Goal: Information Seeking & Learning: Check status

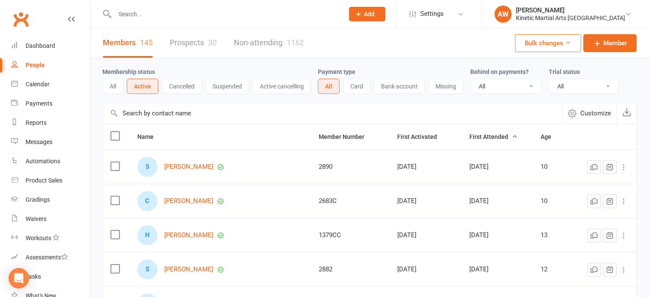
select select "100"
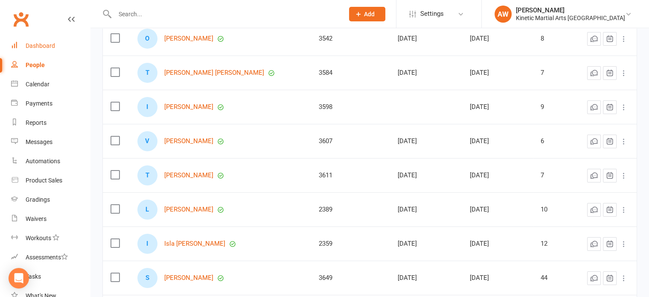
click at [42, 44] on div "Dashboard" at bounding box center [40, 45] width 29 height 7
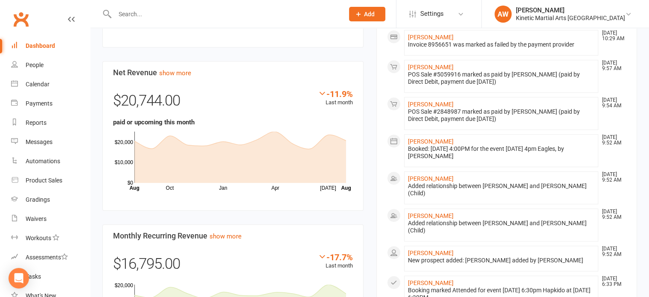
scroll to position [512, 0]
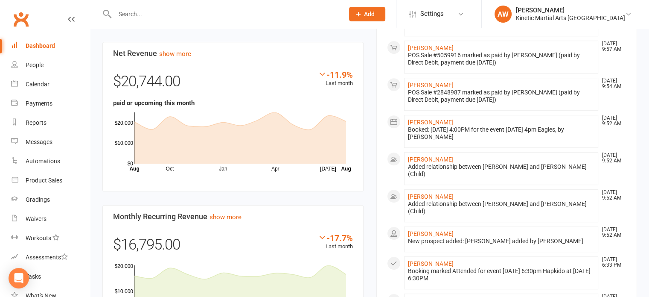
click at [167, 10] on input "text" at bounding box center [225, 14] width 226 height 12
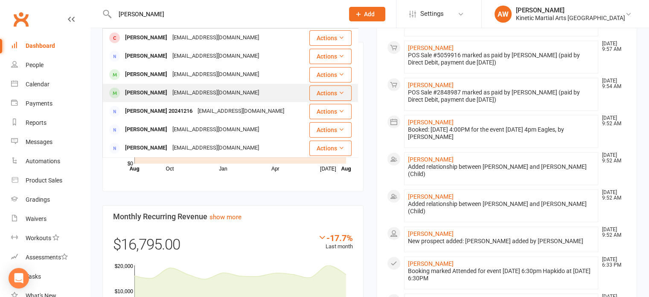
type input "[PERSON_NAME]"
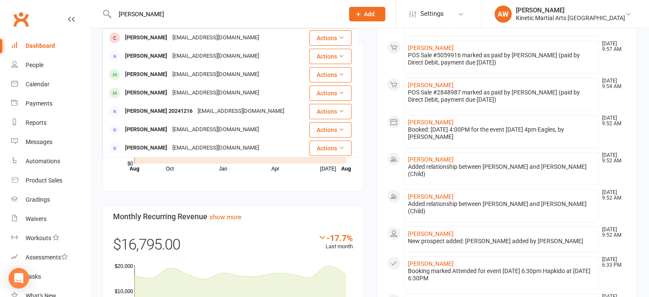
click at [151, 93] on div "[PERSON_NAME]" at bounding box center [145, 93] width 47 height 12
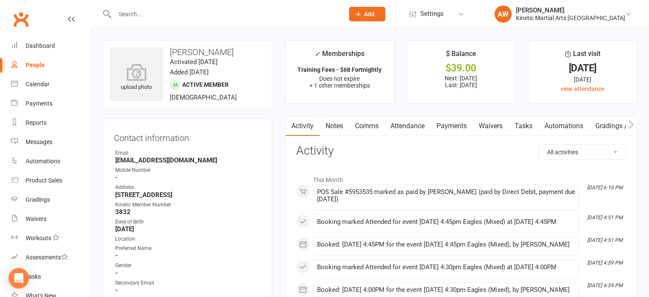
click at [449, 122] on link "Payments" at bounding box center [452, 126] width 42 height 20
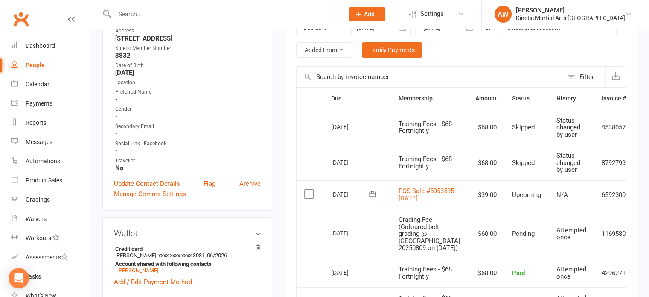
scroll to position [171, 0]
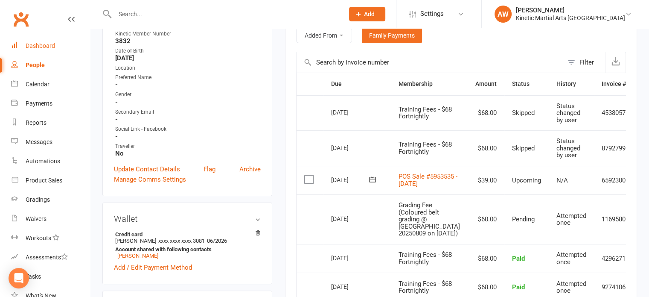
click at [41, 43] on div "Dashboard" at bounding box center [40, 45] width 29 height 7
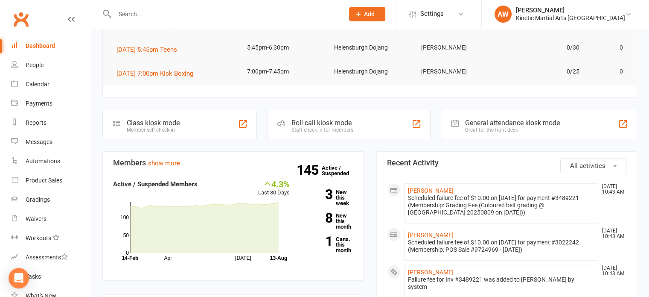
scroll to position [128, 0]
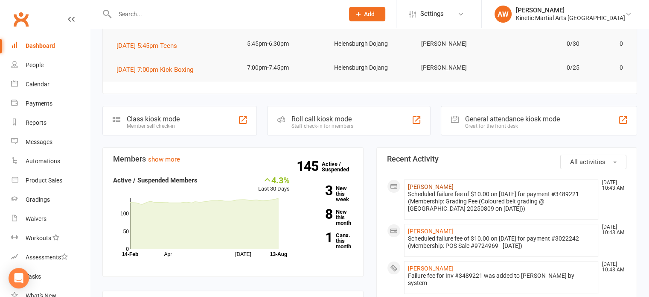
click at [418, 186] on link "[PERSON_NAME]" at bounding box center [431, 186] width 46 height 7
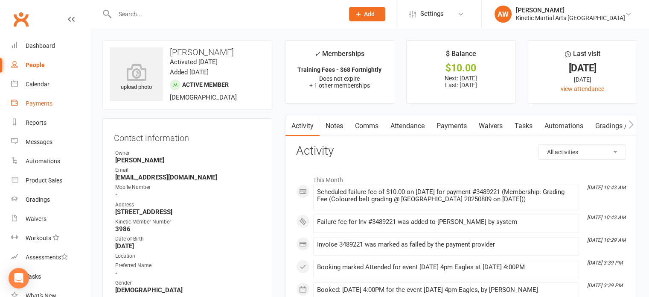
click at [24, 102] on link "Payments" at bounding box center [50, 103] width 79 height 19
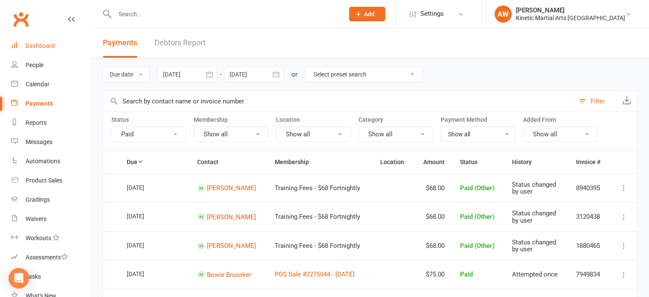
click at [27, 45] on div "Dashboard" at bounding box center [40, 45] width 29 height 7
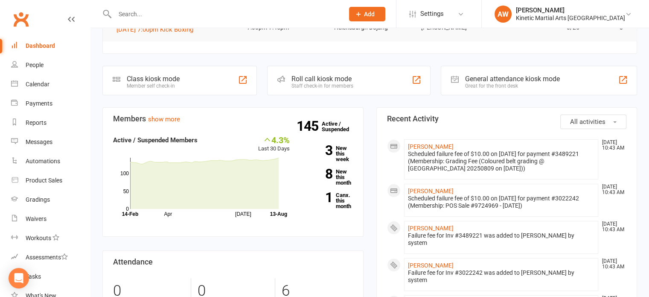
scroll to position [171, 0]
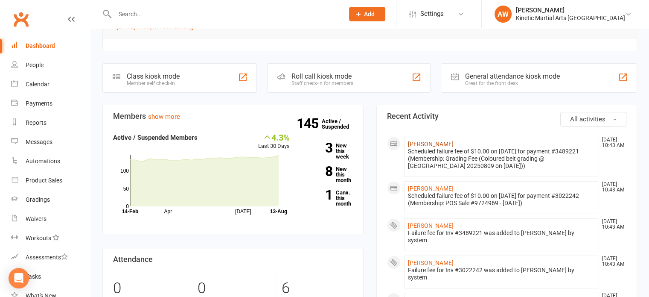
click at [434, 144] on link "[PERSON_NAME]" at bounding box center [431, 143] width 46 height 7
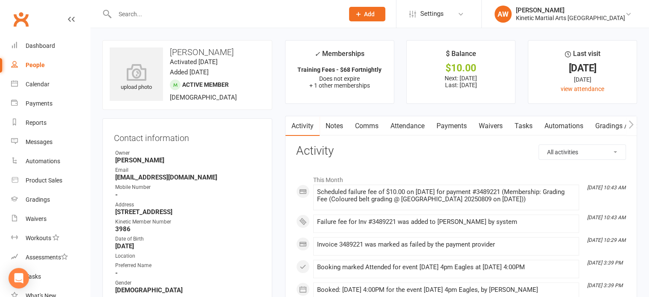
click at [454, 130] on link "Payments" at bounding box center [452, 126] width 42 height 20
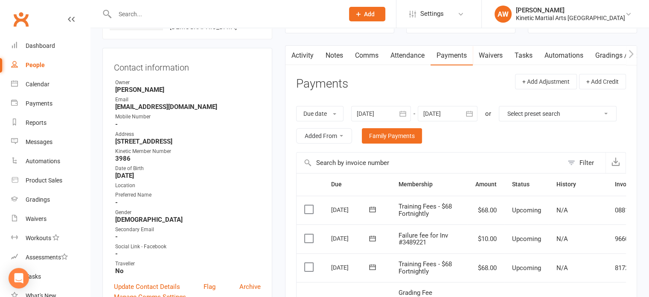
scroll to position [171, 0]
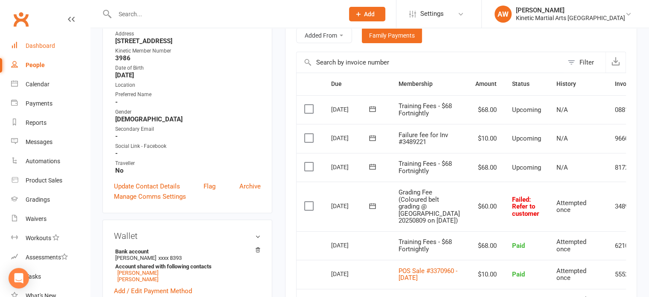
click at [40, 45] on div "Dashboard" at bounding box center [40, 45] width 29 height 7
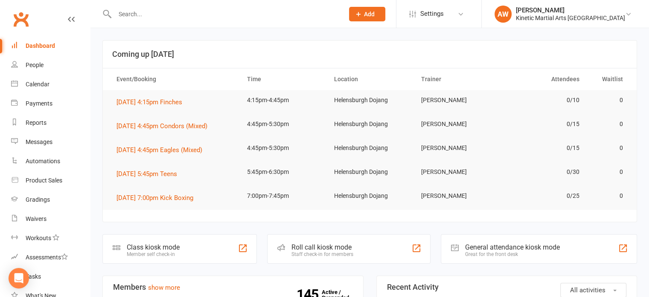
click at [149, 15] on input "text" at bounding box center [225, 14] width 226 height 12
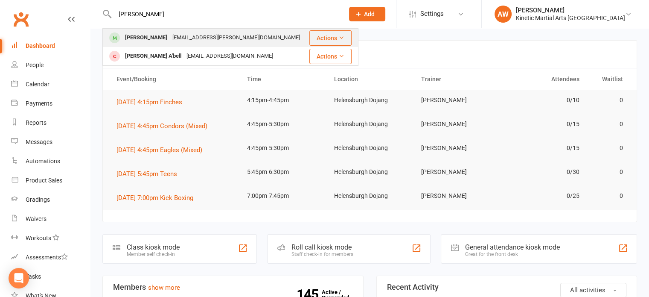
type input "[PERSON_NAME]"
click at [146, 39] on div "[PERSON_NAME]" at bounding box center [145, 38] width 47 height 12
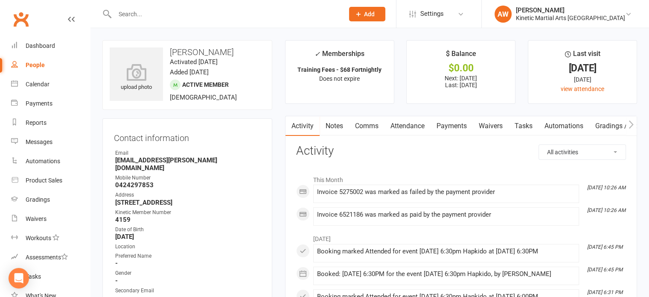
click at [455, 126] on link "Payments" at bounding box center [452, 126] width 42 height 20
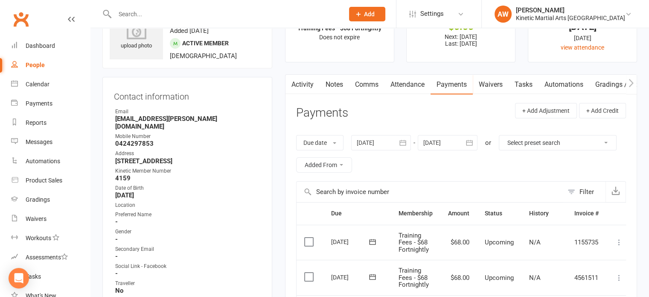
scroll to position [128, 0]
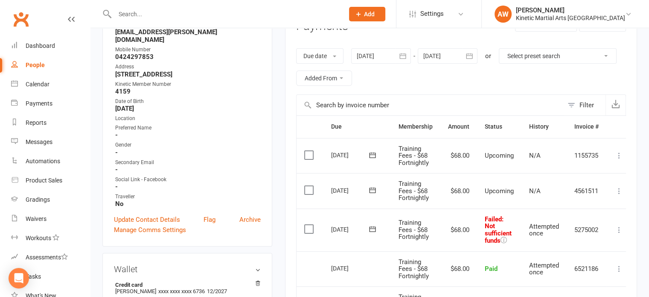
click at [145, 12] on input "text" at bounding box center [225, 14] width 226 height 12
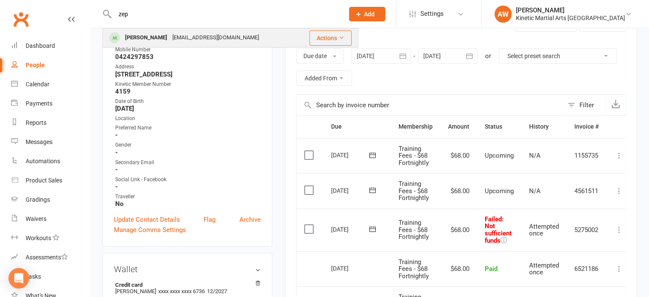
type input "zep"
click at [164, 35] on div "[PERSON_NAME]" at bounding box center [145, 38] width 47 height 12
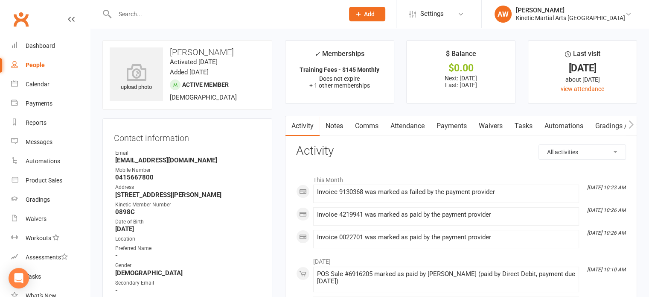
click at [443, 127] on link "Payments" at bounding box center [452, 126] width 42 height 20
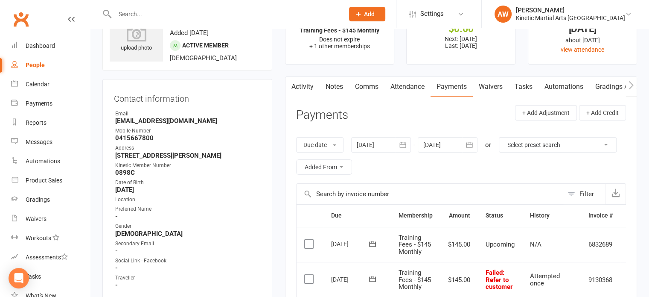
scroll to position [128, 0]
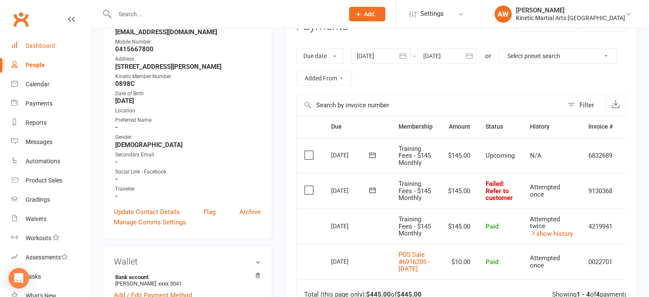
click at [37, 47] on div "Dashboard" at bounding box center [40, 45] width 29 height 7
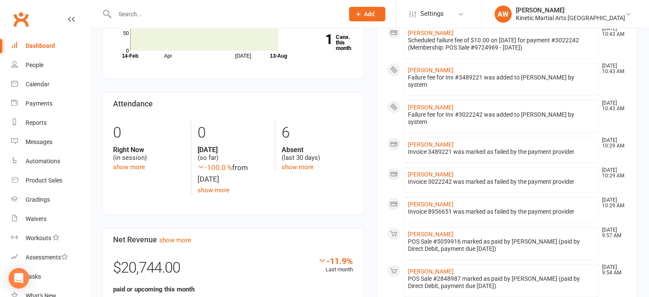
scroll to position [165, 0]
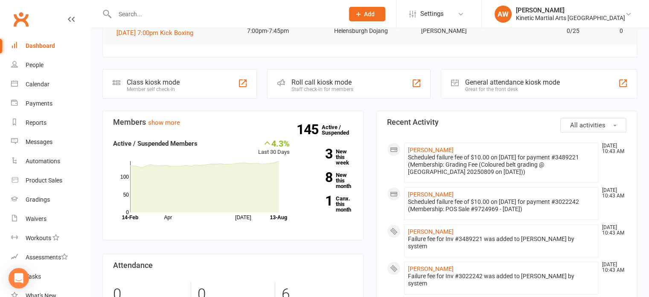
click at [159, 15] on input "text" at bounding box center [225, 14] width 226 height 12
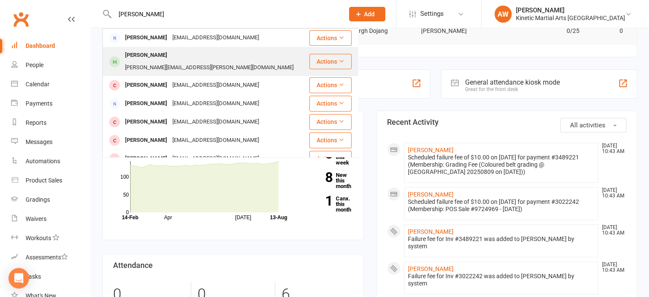
type input "[PERSON_NAME]"
click at [159, 55] on div "[PERSON_NAME]" at bounding box center [145, 55] width 47 height 12
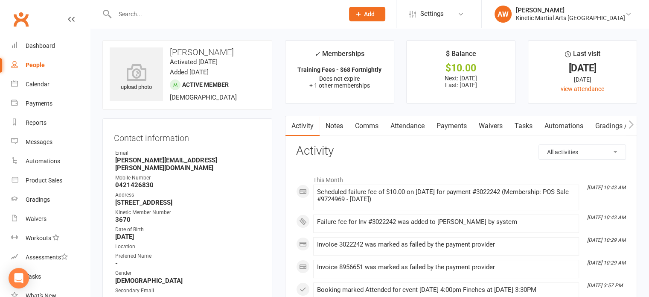
click at [459, 126] on link "Payments" at bounding box center [452, 126] width 42 height 20
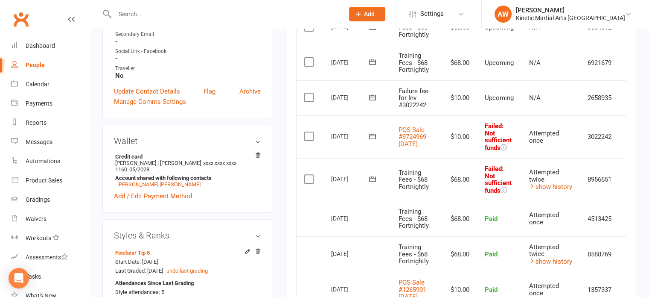
scroll to position [128, 0]
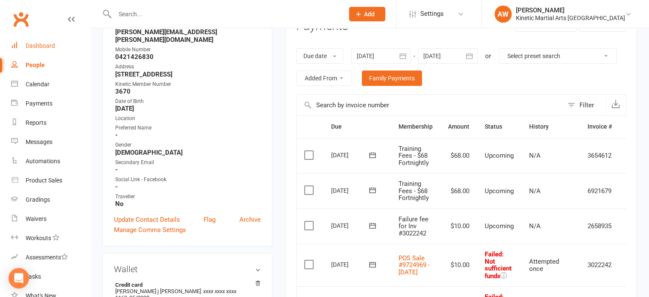
click at [49, 47] on div "Dashboard" at bounding box center [40, 45] width 29 height 7
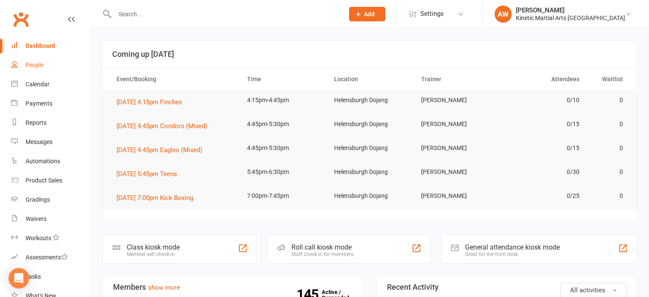
click at [39, 62] on div "People" at bounding box center [35, 64] width 18 height 7
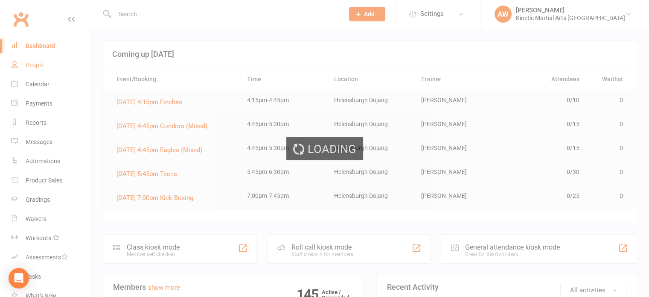
select select "100"
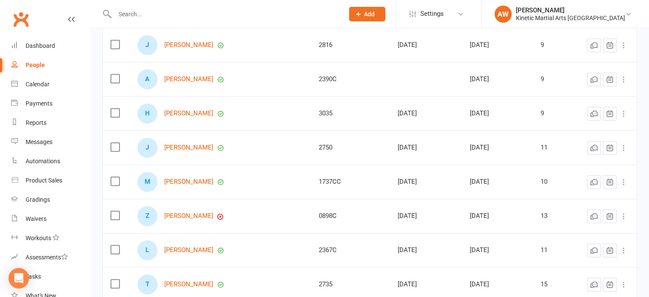
scroll to position [811, 0]
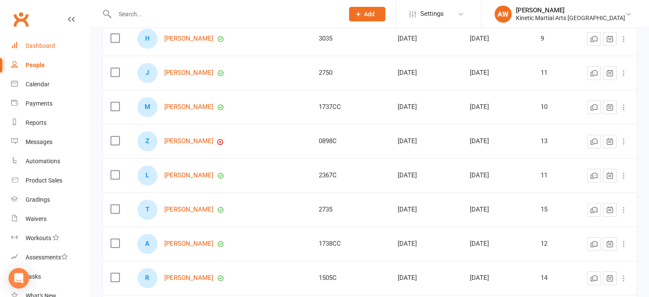
click at [40, 45] on div "Dashboard" at bounding box center [40, 45] width 29 height 7
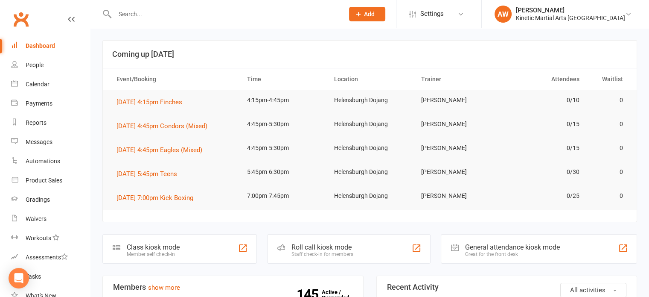
click at [137, 17] on input "text" at bounding box center [225, 14] width 226 height 12
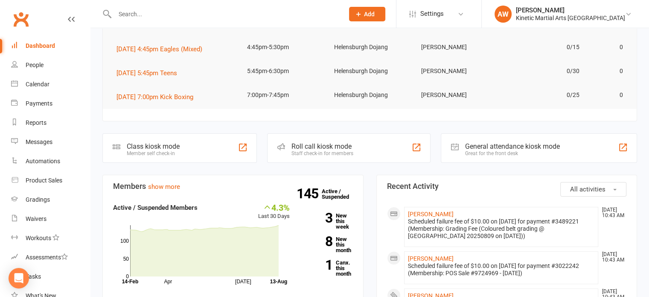
scroll to position [256, 0]
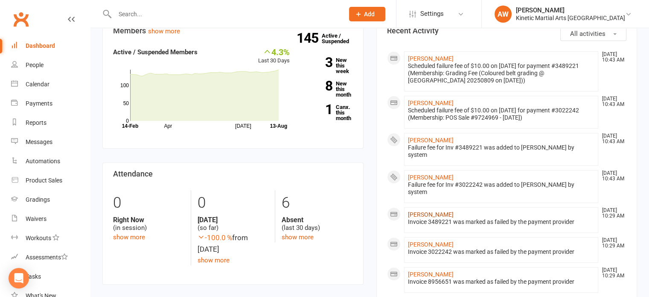
click at [425, 211] on link "[PERSON_NAME]" at bounding box center [431, 214] width 46 height 7
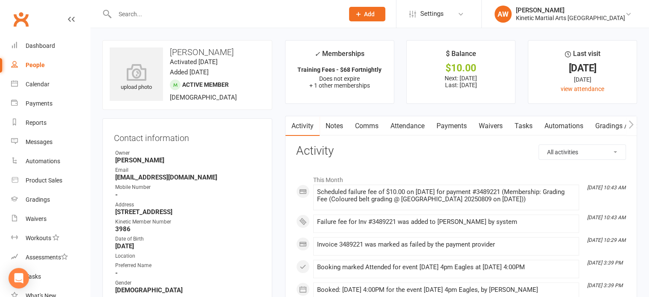
click at [450, 121] on link "Payments" at bounding box center [452, 126] width 42 height 20
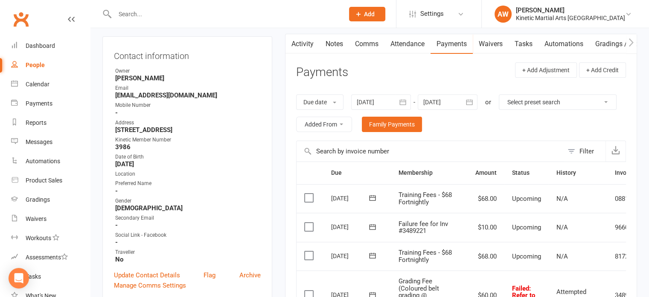
scroll to position [213, 0]
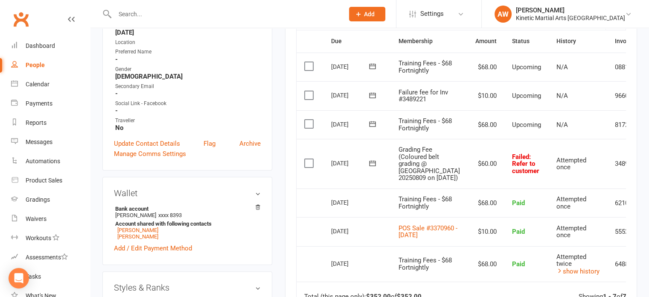
click at [374, 166] on icon at bounding box center [372, 163] width 6 height 6
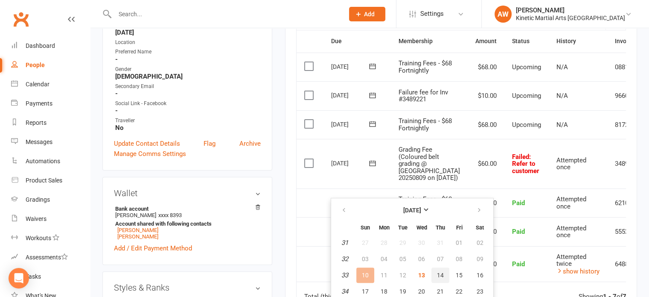
click at [439, 272] on span "14" at bounding box center [440, 274] width 7 height 7
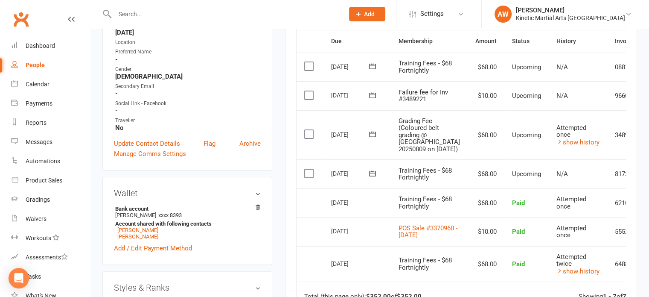
click at [370, 98] on icon at bounding box center [372, 95] width 6 height 6
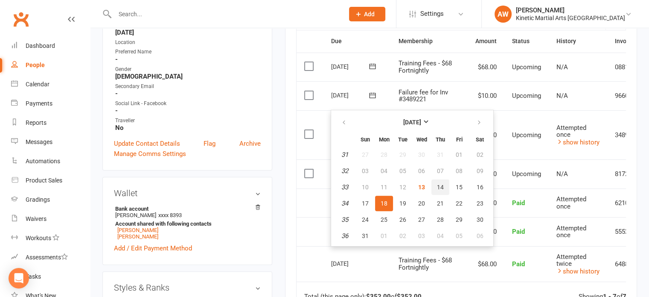
click at [440, 181] on button "14" at bounding box center [440, 186] width 18 height 15
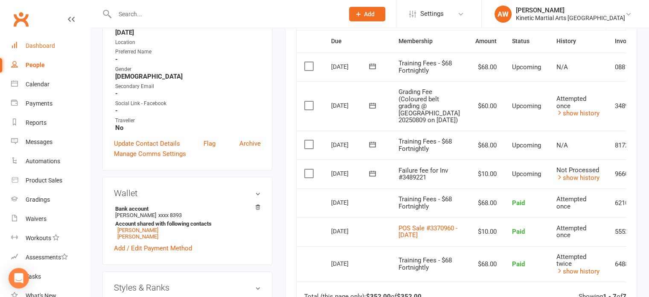
click at [40, 40] on link "Dashboard" at bounding box center [50, 45] width 79 height 19
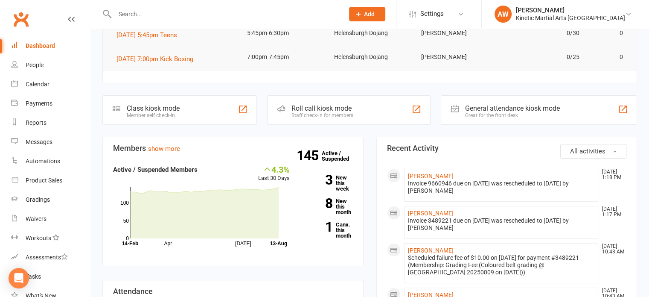
scroll to position [171, 0]
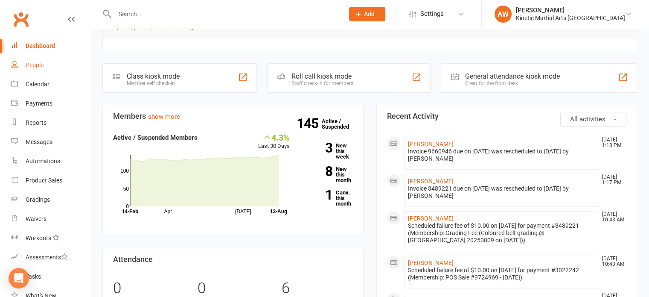
click at [32, 64] on div "People" at bounding box center [35, 64] width 18 height 7
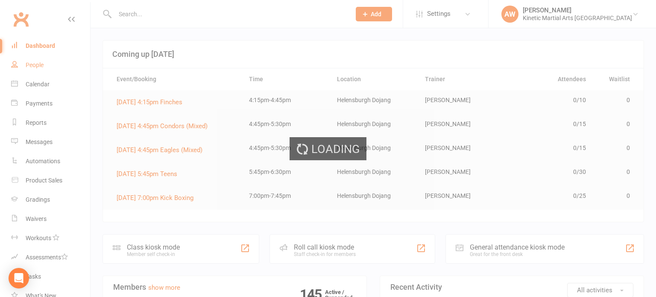
select select "100"
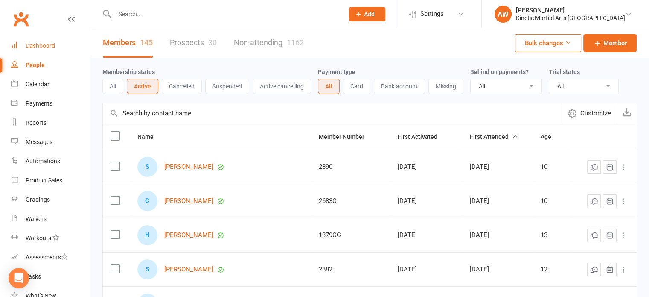
click at [56, 41] on link "Dashboard" at bounding box center [50, 45] width 79 height 19
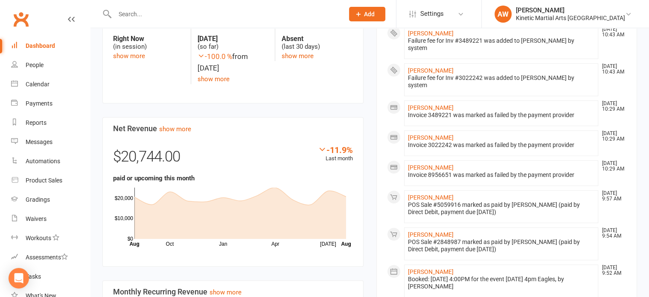
scroll to position [427, 0]
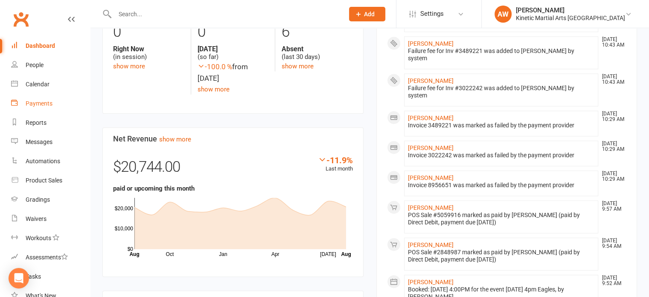
click at [39, 102] on div "Payments" at bounding box center [39, 103] width 27 height 7
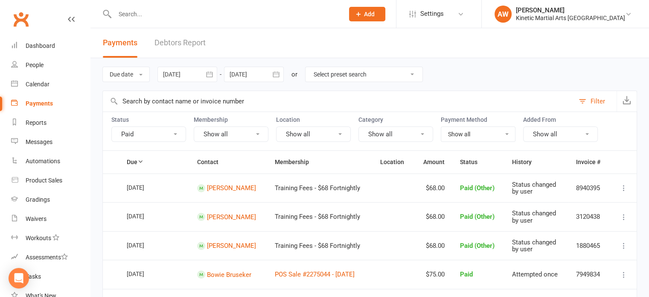
click at [210, 71] on icon "button" at bounding box center [209, 74] width 9 height 9
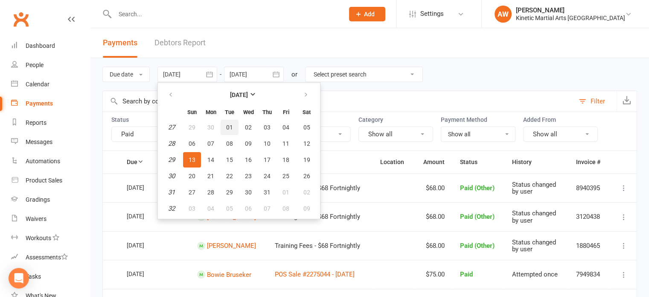
click at [225, 124] on button "01" at bounding box center [230, 126] width 18 height 15
type input "[DATE]"
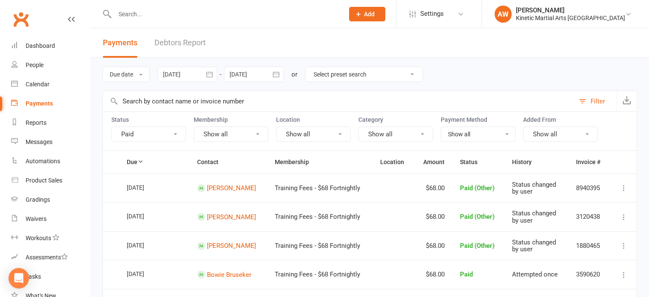
click at [278, 72] on icon "button" at bounding box center [276, 74] width 6 height 6
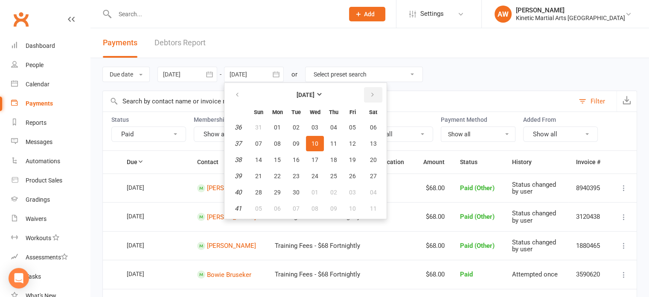
click at [374, 95] on icon "button" at bounding box center [373, 94] width 6 height 7
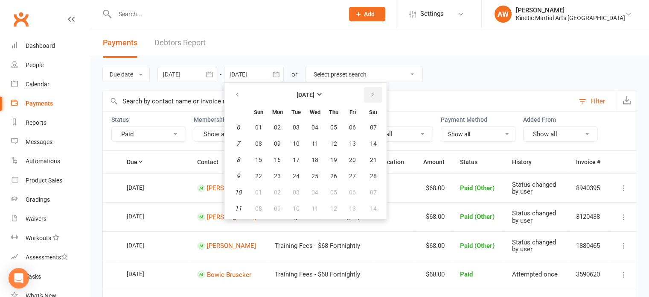
click at [374, 95] on icon "button" at bounding box center [373, 94] width 6 height 7
click at [373, 95] on icon "button" at bounding box center [373, 94] width 6 height 7
click at [373, 96] on icon "button" at bounding box center [373, 94] width 6 height 7
click at [373, 97] on icon "button" at bounding box center [373, 94] width 6 height 7
click at [297, 189] on span "30" at bounding box center [296, 192] width 7 height 7
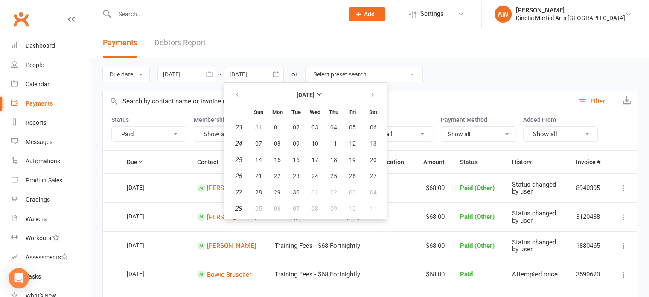
type input "[DATE]"
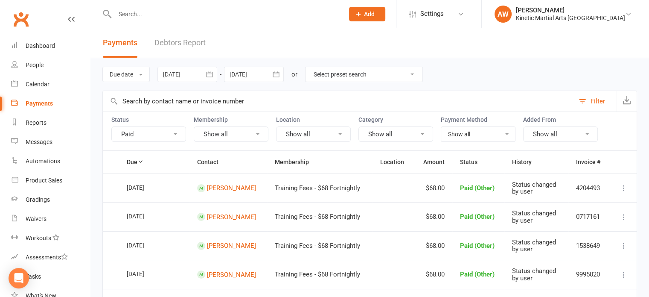
click at [177, 129] on button "Paid" at bounding box center [148, 133] width 75 height 15
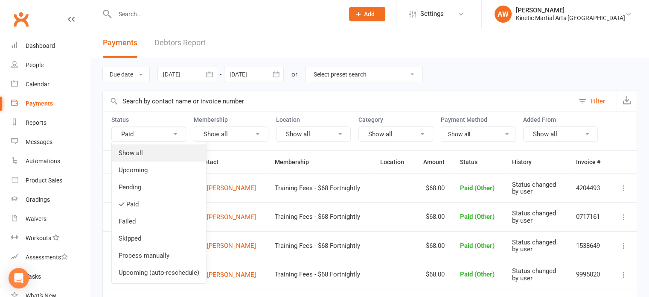
click at [136, 154] on link "Show all" at bounding box center [159, 152] width 94 height 17
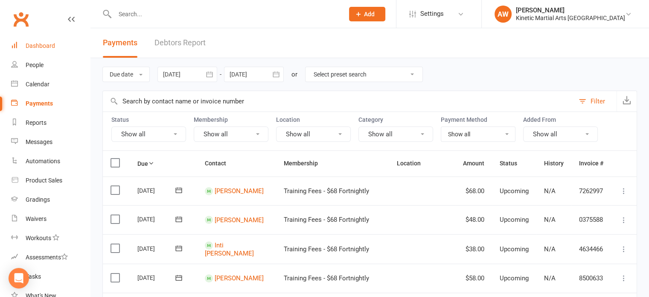
click at [30, 44] on div "Dashboard" at bounding box center [40, 45] width 29 height 7
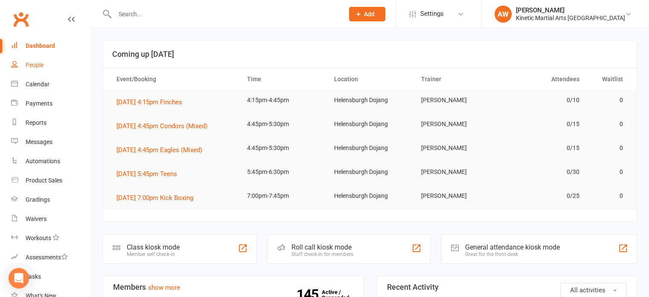
click at [30, 65] on div "People" at bounding box center [35, 64] width 18 height 7
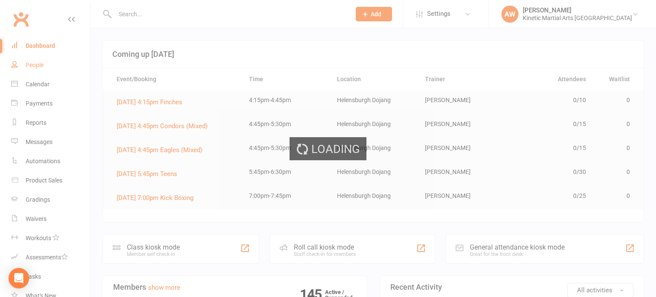
select select "100"
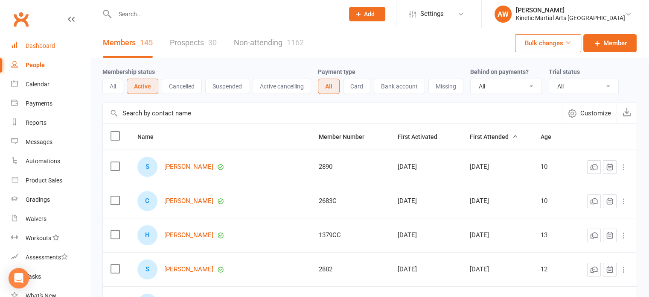
click at [49, 42] on div "Dashboard" at bounding box center [40, 45] width 29 height 7
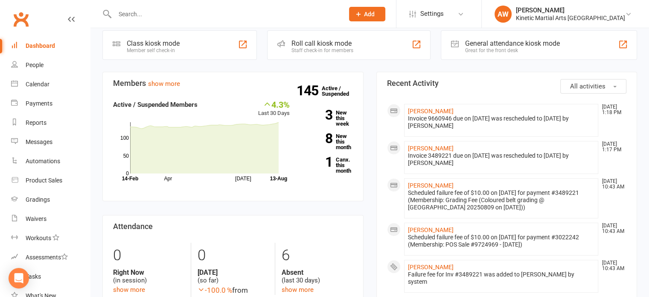
scroll to position [213, 0]
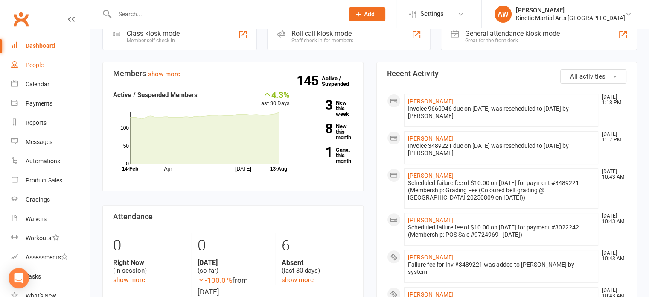
click at [36, 65] on div "People" at bounding box center [35, 64] width 18 height 7
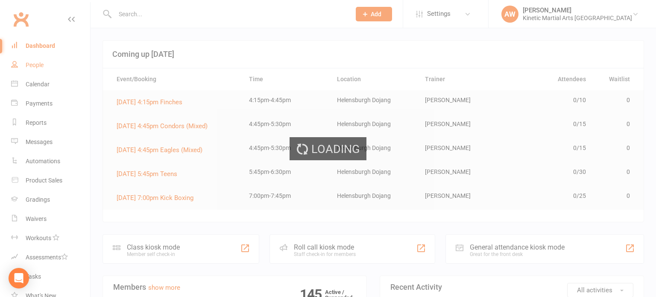
select select "100"
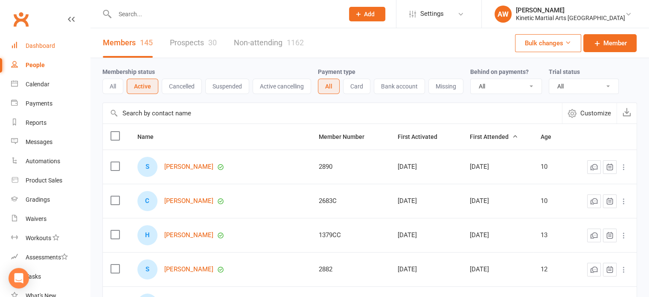
click at [43, 48] on div "Dashboard" at bounding box center [40, 45] width 29 height 7
